Goal: Task Accomplishment & Management: Manage account settings

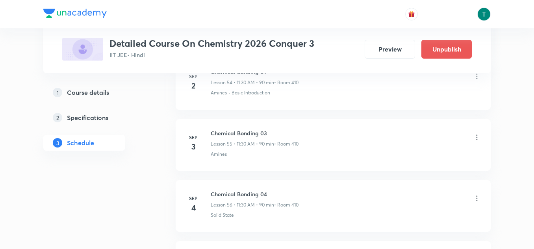
scroll to position [3744, 0]
click at [477, 137] on icon at bounding box center [477, 137] width 8 height 8
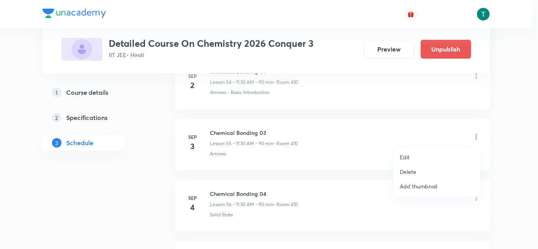
click at [407, 157] on p "Edit" at bounding box center [404, 157] width 10 height 8
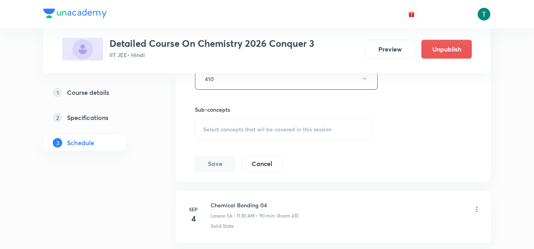
scroll to position [3661, 0]
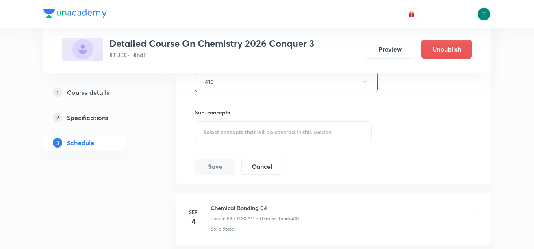
click at [275, 129] on span "Select concepts that wil be covered in this session" at bounding box center [267, 132] width 128 height 6
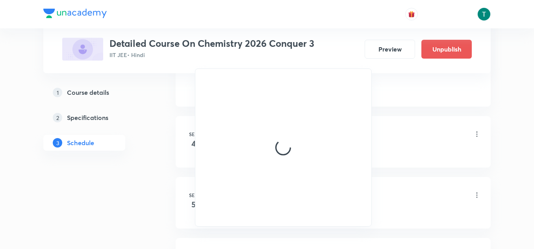
scroll to position [3740, 0]
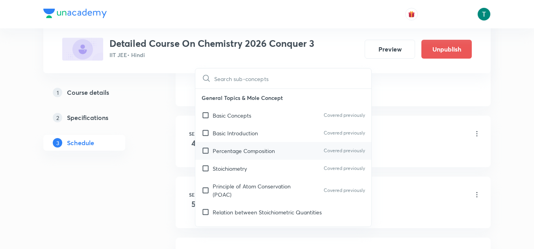
click at [262, 144] on div "Percentage Composition Covered previously" at bounding box center [283, 151] width 176 height 18
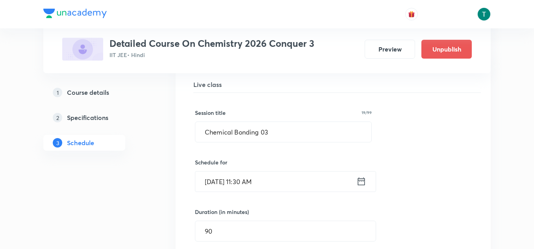
scroll to position [3408, 0]
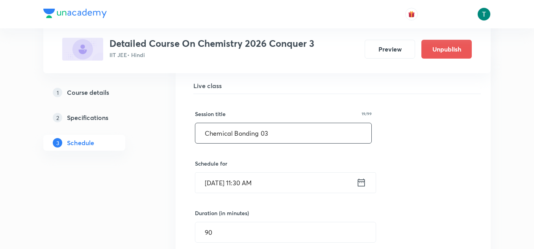
click at [277, 135] on input "Chemical Bonding 03" at bounding box center [283, 133] width 176 height 20
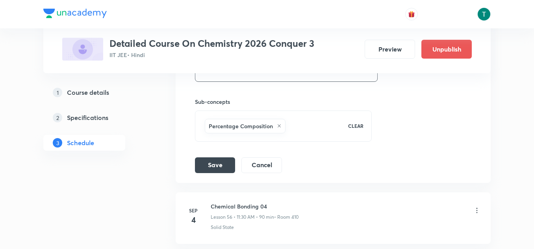
scroll to position [3679, 0]
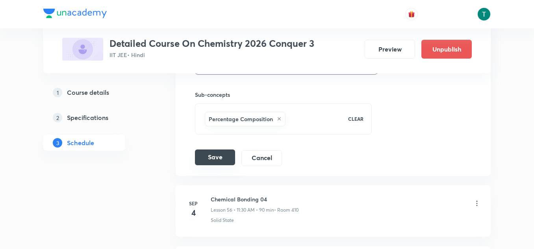
type input "Chemical Bonding 02"
click at [224, 153] on button "Save" at bounding box center [215, 158] width 40 height 16
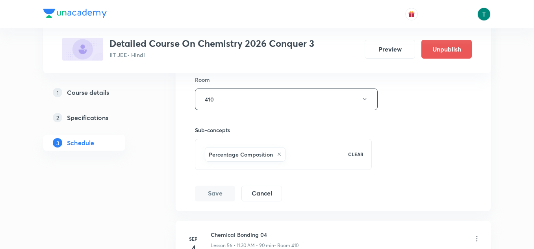
scroll to position [3644, 0]
